Goal: Information Seeking & Learning: Learn about a topic

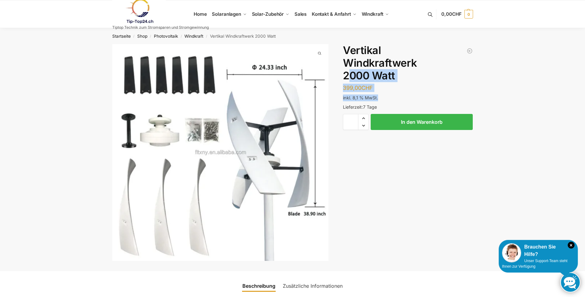
drag, startPoint x: 346, startPoint y: 73, endPoint x: 381, endPoint y: 87, distance: 37.9
click at [381, 87] on div "Windkraftanlage für [GEOGRAPHIC_DATA] CHF Vertikal Windkraftwerk 2000 Watt 399,…" at bounding box center [408, 99] width 130 height 110
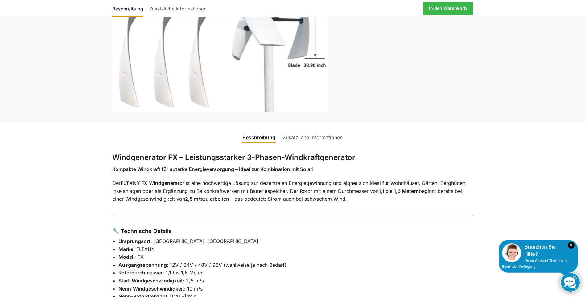
scroll to position [154, 0]
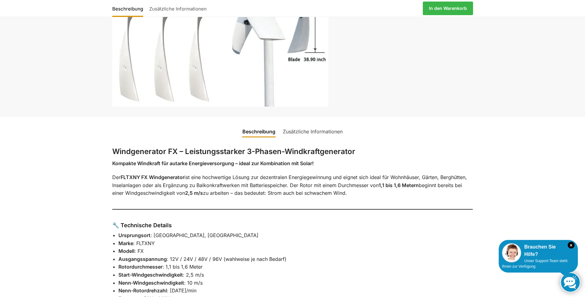
drag, startPoint x: 121, startPoint y: 163, endPoint x: 445, endPoint y: 196, distance: 325.2
click at [371, 194] on p "Der FLTXNY FX Windgenerator ist eine hochwertige Lösung zur dezentralen Energie…" at bounding box center [292, 185] width 361 height 24
drag, startPoint x: 358, startPoint y: 190, endPoint x: 352, endPoint y: 184, distance: 8.7
click at [352, 184] on p "Der FLTXNY FX Windgenerator ist eine hochwertige Lösung zur dezentralen Energie…" at bounding box center [292, 185] width 361 height 24
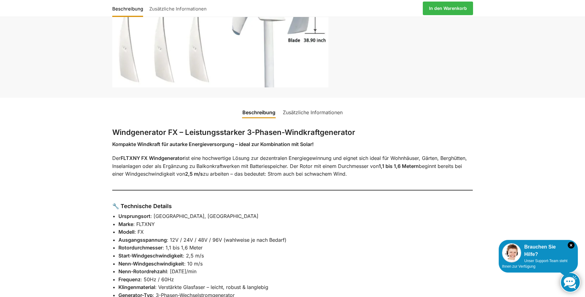
scroll to position [185, 0]
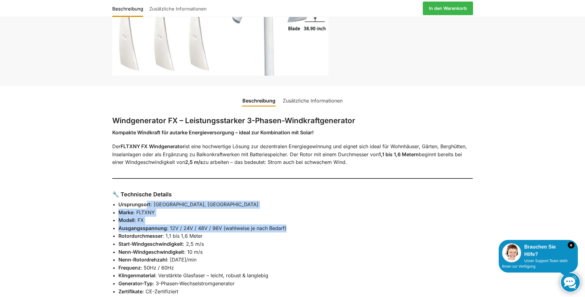
drag, startPoint x: 147, startPoint y: 204, endPoint x: 296, endPoint y: 228, distance: 151.3
click at [296, 228] on ul "Ursprungsort : [GEOGRAPHIC_DATA], [GEOGRAPHIC_DATA] Marke : FLTXNY Modell : FX …" at bounding box center [295, 251] width 355 height 103
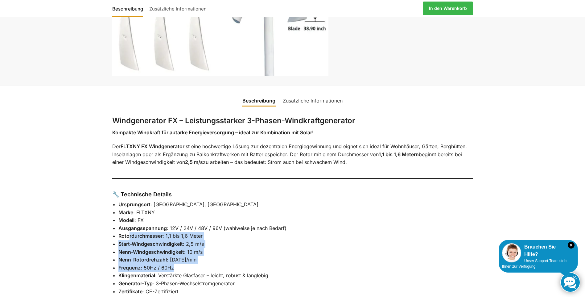
drag, startPoint x: 128, startPoint y: 233, endPoint x: 218, endPoint y: 264, distance: 95.8
click at [218, 264] on ul "Ursprungsort : [GEOGRAPHIC_DATA], [GEOGRAPHIC_DATA] Marke : FLTXNY Modell : FX …" at bounding box center [295, 251] width 355 height 103
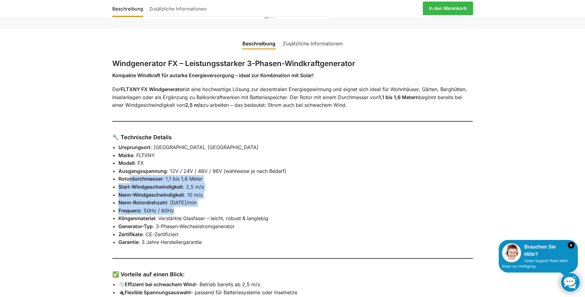
scroll to position [247, 0]
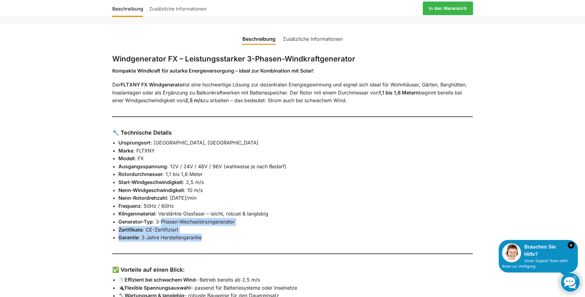
drag, startPoint x: 162, startPoint y: 220, endPoint x: 227, endPoint y: 235, distance: 66.7
click at [227, 235] on ul "Ursprungsort : [GEOGRAPHIC_DATA], [GEOGRAPHIC_DATA] Marke : FLTXNY Modell : FX …" at bounding box center [295, 190] width 355 height 103
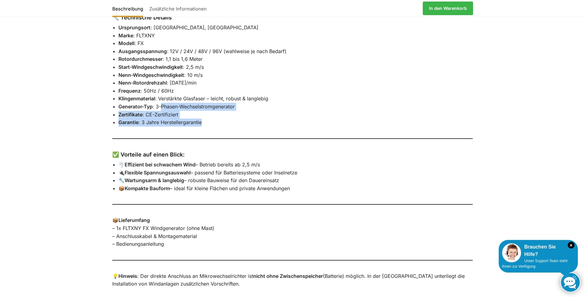
scroll to position [401, 0]
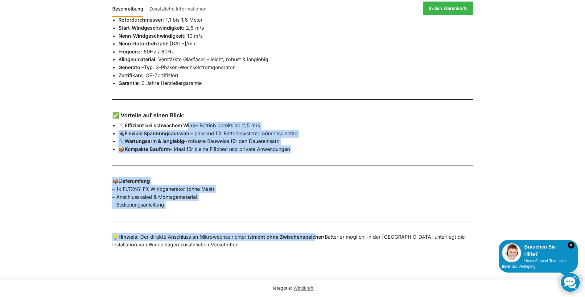
drag, startPoint x: 195, startPoint y: 122, endPoint x: 318, endPoint y: 227, distance: 161.3
click at [318, 227] on div "Windgenerator FX – Leistungsstarker 3-Phasen-Windkraftgenerator Kompakte Windkr…" at bounding box center [292, 77] width 387 height 370
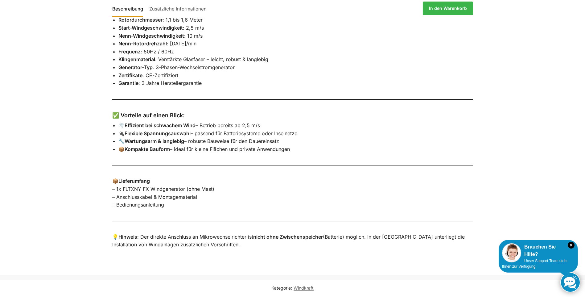
click at [211, 262] on div "Windgenerator FX – Leistungsstarker 3-Phasen-Windkraftgenerator Kompakte Windkr…" at bounding box center [292, 77] width 387 height 370
drag, startPoint x: 221, startPoint y: 245, endPoint x: 258, endPoint y: 248, distance: 37.5
click at [258, 249] on div "Windgenerator FX – Leistungsstarker 3-Phasen-Windkraftgenerator Kompakte Windkr…" at bounding box center [292, 77] width 387 height 370
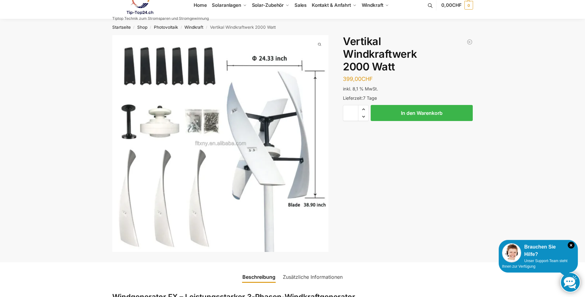
scroll to position [0, 0]
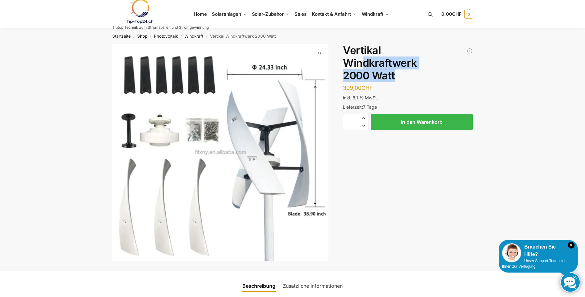
drag, startPoint x: 362, startPoint y: 62, endPoint x: 414, endPoint y: 71, distance: 52.2
click at [414, 71] on h1 "Vertikal Windkraftwerk 2000 Watt" at bounding box center [408, 63] width 130 height 38
click at [196, 35] on link "Windkraft" at bounding box center [193, 36] width 19 height 5
